Goal: Book appointment/travel/reservation

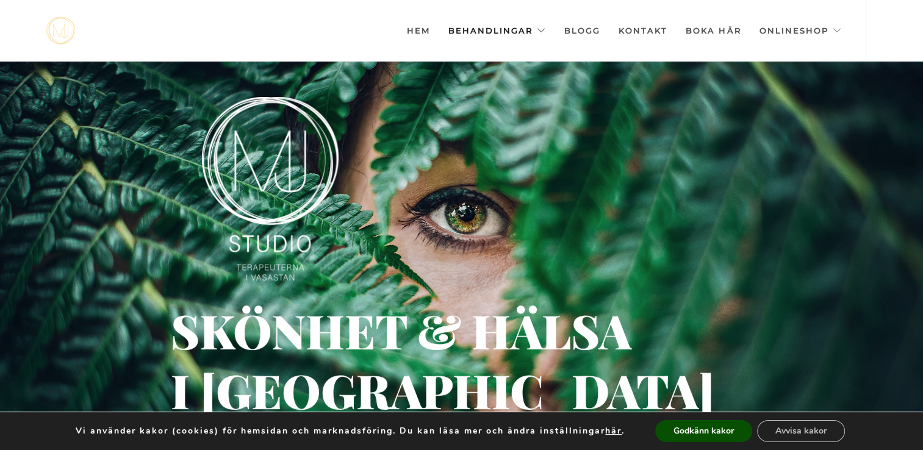
click at [506, 32] on link "Behandlingar" at bounding box center [497, 30] width 98 height 61
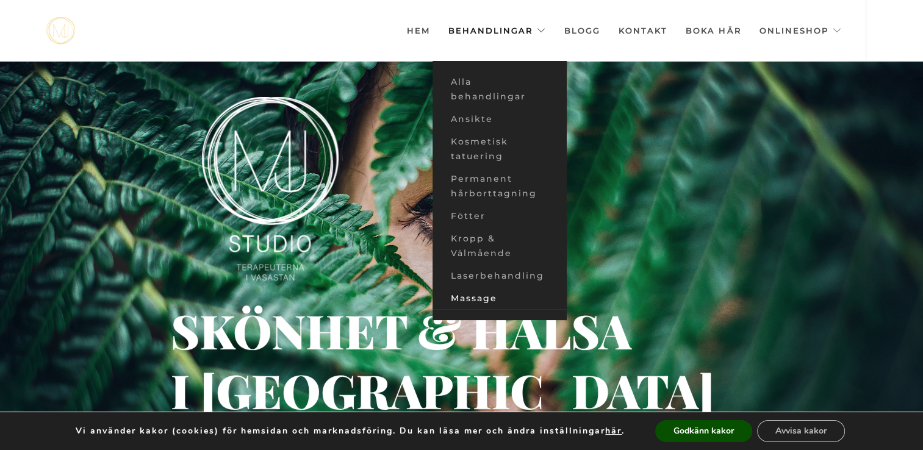
click at [477, 291] on link "Massage" at bounding box center [499, 298] width 134 height 23
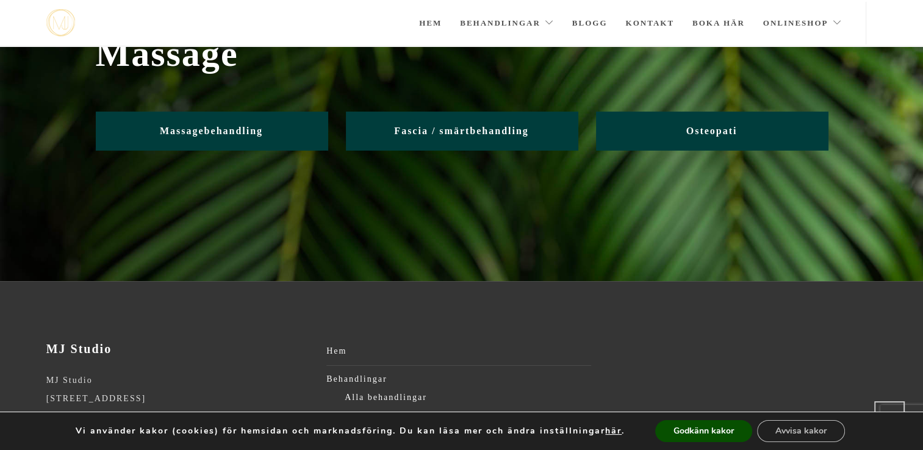
scroll to position [62, 0]
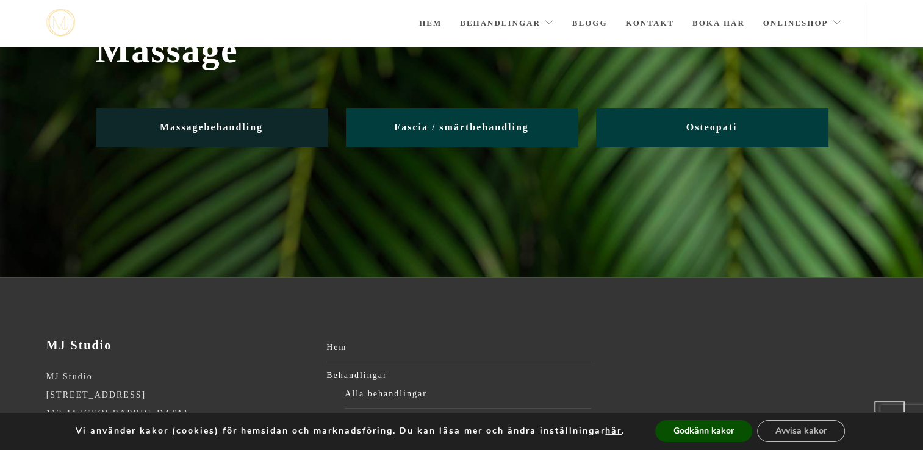
click at [242, 134] on link "Massagebehandling" at bounding box center [212, 127] width 232 height 38
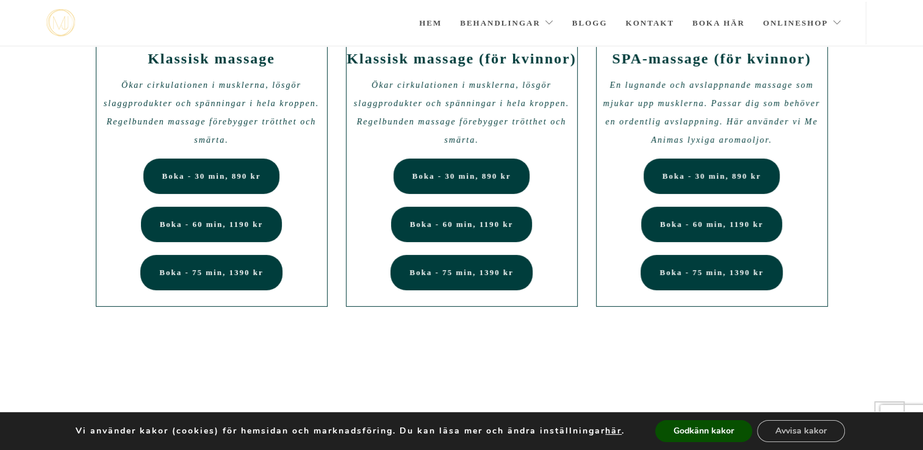
scroll to position [123, 0]
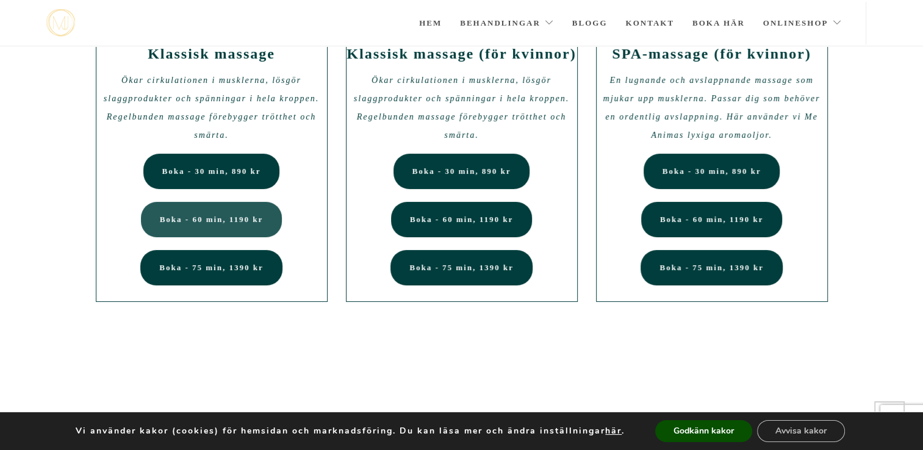
click at [215, 221] on span "Boka - 60 min, 1190 kr" at bounding box center [212, 219] width 104 height 9
